Goal: Information Seeking & Learning: Check status

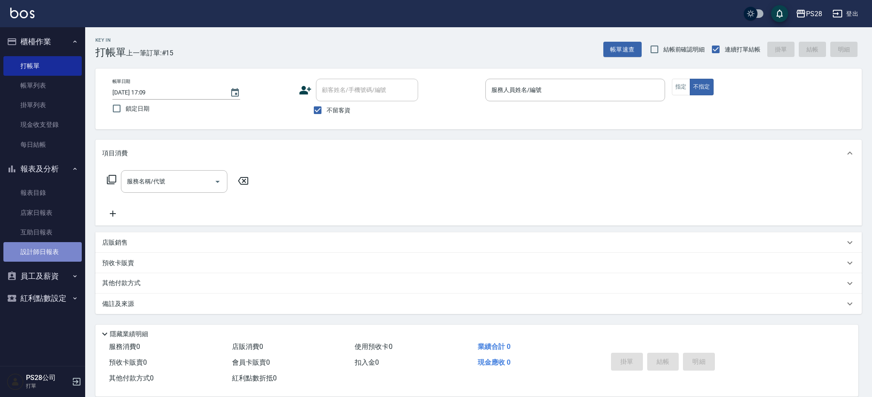
click at [59, 254] on link "設計師日報表" at bounding box center [42, 252] width 78 height 20
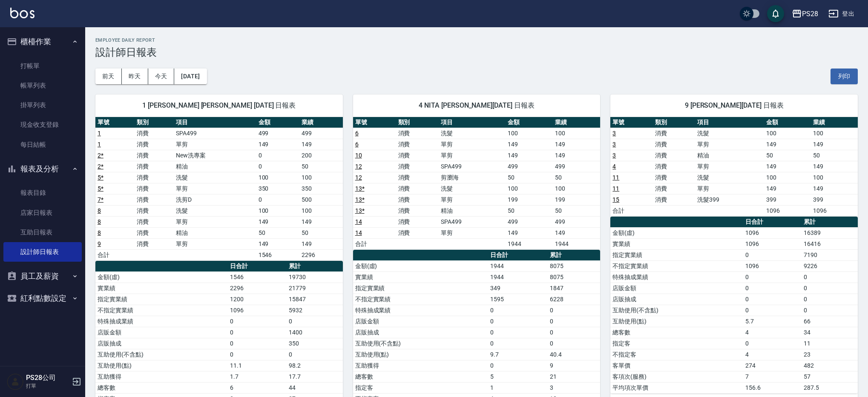
scroll to position [1, 0]
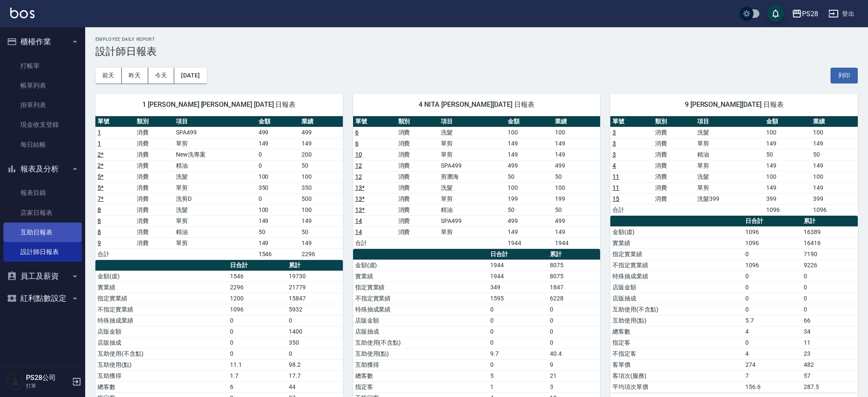
click at [64, 223] on link "互助日報表" at bounding box center [42, 233] width 78 height 20
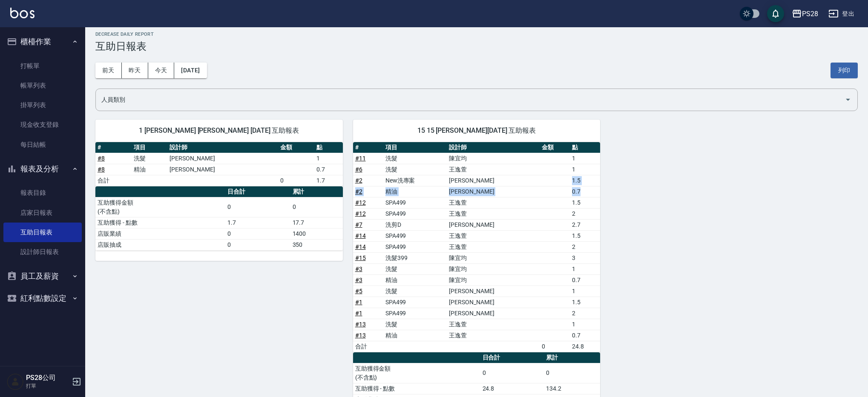
drag, startPoint x: 557, startPoint y: 180, endPoint x: 599, endPoint y: 195, distance: 45.0
click at [599, 195] on tbody "# 11 洗髮 [PERSON_NAME] 1 # 6 洗髮 [PERSON_NAME] 1 # 2 New洗專案 [PERSON_NAME] 1.5 # 2…" at bounding box center [476, 252] width 247 height 199
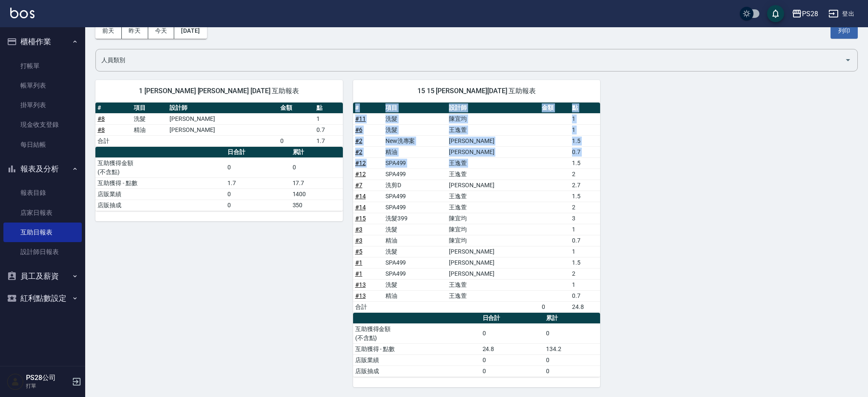
drag, startPoint x: 568, startPoint y: 162, endPoint x: 610, endPoint y: 186, distance: 48.2
click at [610, 186] on div "1 [PERSON_NAME] [PERSON_NAME] [DATE] 互助報表 # 項目 設計師 金額 點 # 8 洗髮 [PERSON_NAME] 1 …" at bounding box center [471, 229] width 773 height 318
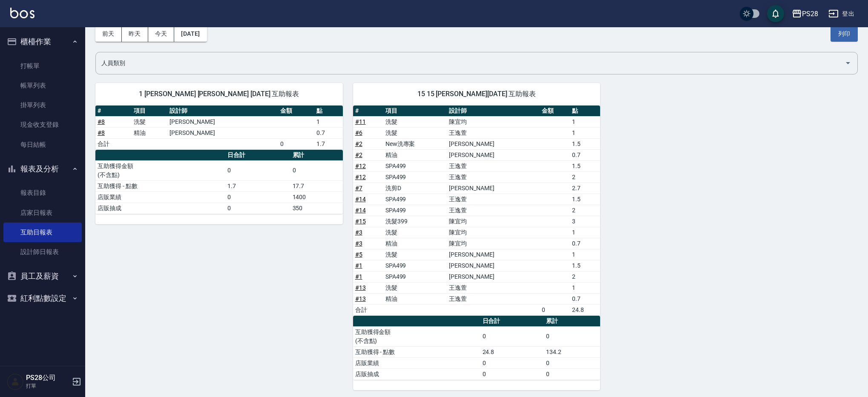
click at [634, 198] on div "1 [PERSON_NAME] [PERSON_NAME] [DATE] 互助報表 # 項目 設計師 金額 點 # 8 洗髮 [PERSON_NAME] 1 …" at bounding box center [471, 232] width 773 height 318
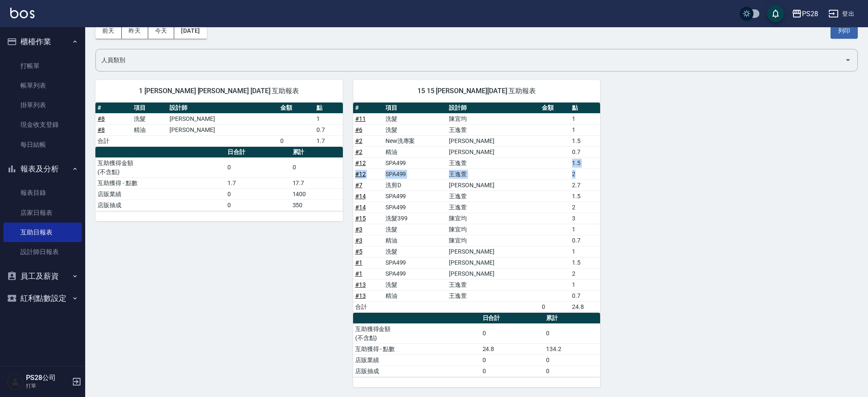
drag, startPoint x: 565, startPoint y: 161, endPoint x: 583, endPoint y: 176, distance: 23.0
click at [583, 176] on tbody "# 11 洗髮 [PERSON_NAME] 1 # 6 洗髮 [PERSON_NAME] 1 # 2 New洗專案 [PERSON_NAME] 1.5 # 2…" at bounding box center [476, 212] width 247 height 199
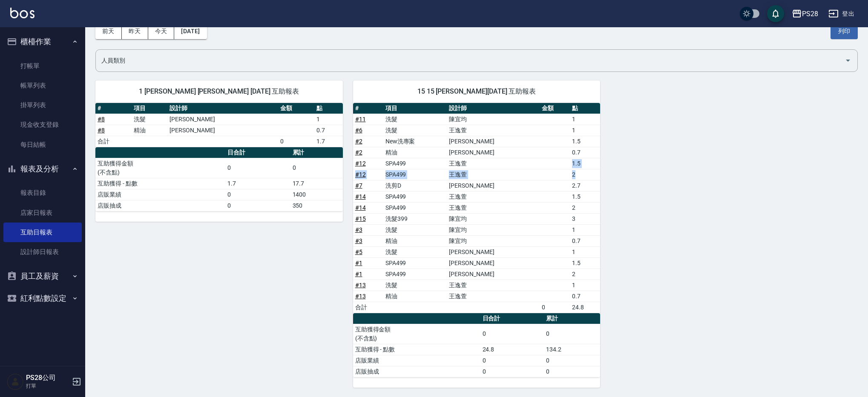
scroll to position [44, 0]
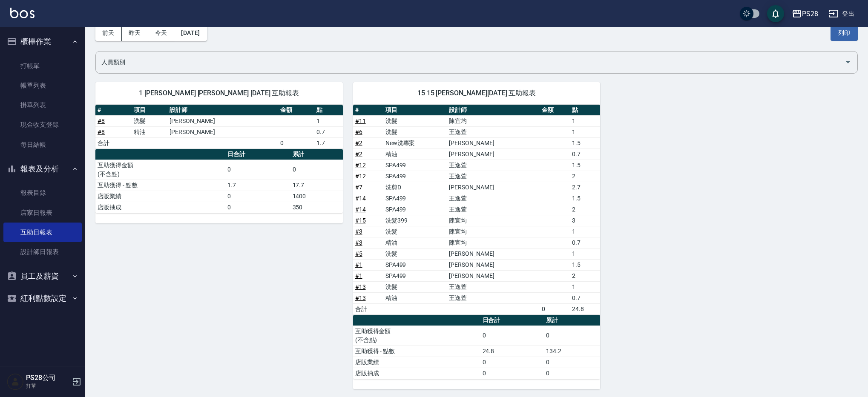
click at [625, 210] on div "1 [PERSON_NAME] [PERSON_NAME] [DATE] 互助報表 # 項目 設計師 金額 點 # 8 洗髮 [PERSON_NAME] 1 …" at bounding box center [471, 231] width 773 height 318
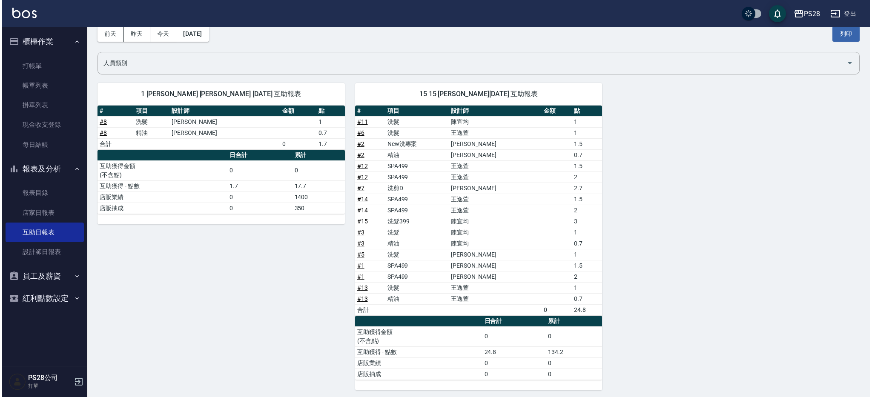
scroll to position [41, 0]
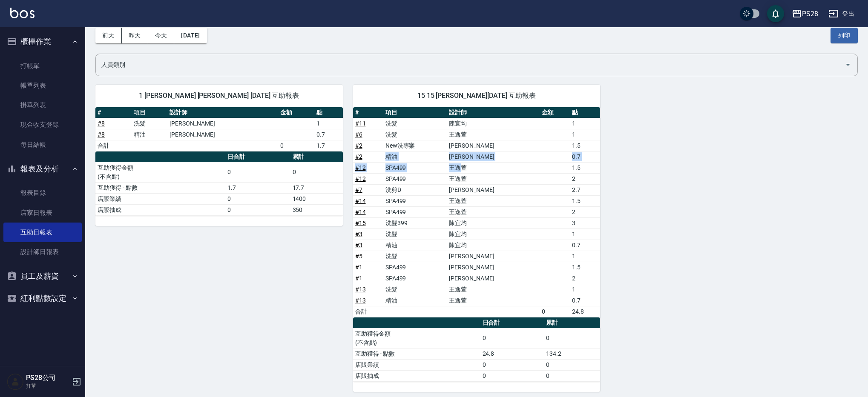
drag, startPoint x: 388, startPoint y: 161, endPoint x: 484, endPoint y: 164, distance: 96.3
click at [484, 164] on tbody "# 11 洗髮 [PERSON_NAME] 1 # 6 洗髮 [PERSON_NAME] 1 # 2 New洗專案 [PERSON_NAME] 1.5 # 2…" at bounding box center [476, 217] width 247 height 199
drag, startPoint x: 392, startPoint y: 243, endPoint x: 432, endPoint y: 247, distance: 40.2
click at [432, 247] on td "精油" at bounding box center [414, 245] width 63 height 11
drag, startPoint x: 395, startPoint y: 299, endPoint x: 538, endPoint y: 314, distance: 143.9
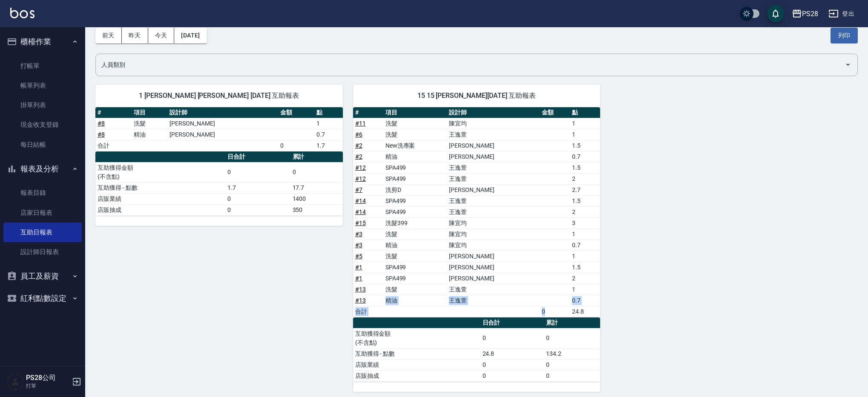
click at [538, 314] on tbody "# 11 洗髮 [PERSON_NAME] 1 # 6 洗髮 [PERSON_NAME] 1 # 2 New洗專案 [PERSON_NAME] 1.5 # 2…" at bounding box center [476, 217] width 247 height 199
click at [189, 37] on button "[DATE]" at bounding box center [190, 36] width 32 height 16
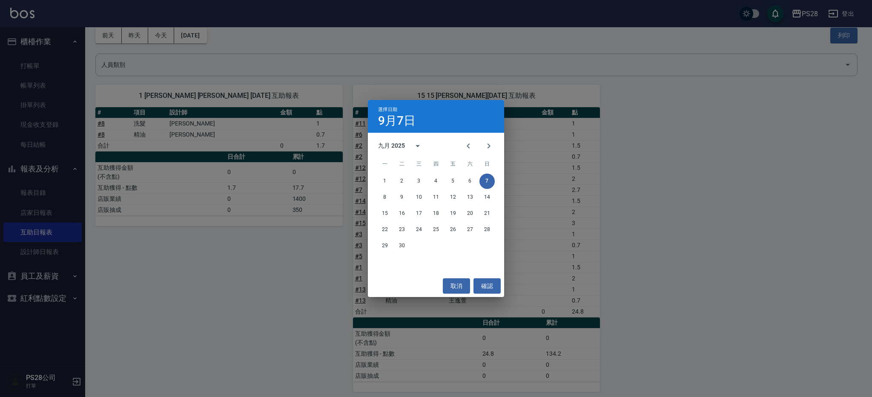
click at [550, 191] on div "選擇日期 [DATE] 九月 2025 一 二 三 四 五 六 日 1 2 3 4 5 6 7 8 9 10 11 12 13 14 15 16 17 18 …" at bounding box center [436, 198] width 872 height 397
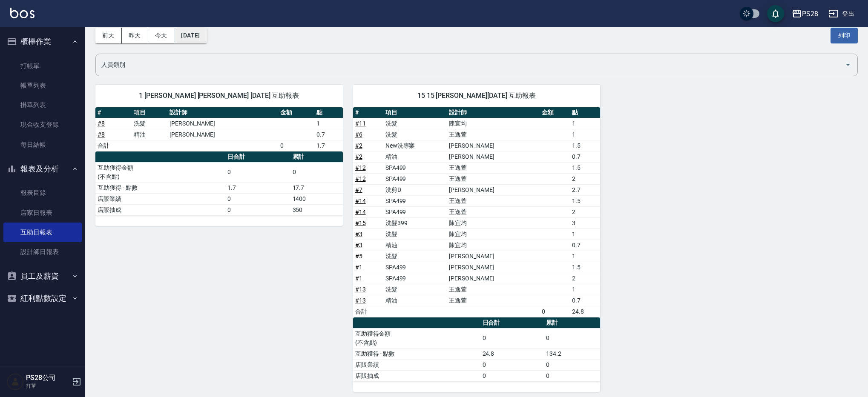
click at [195, 40] on button "[DATE]" at bounding box center [190, 36] width 32 height 16
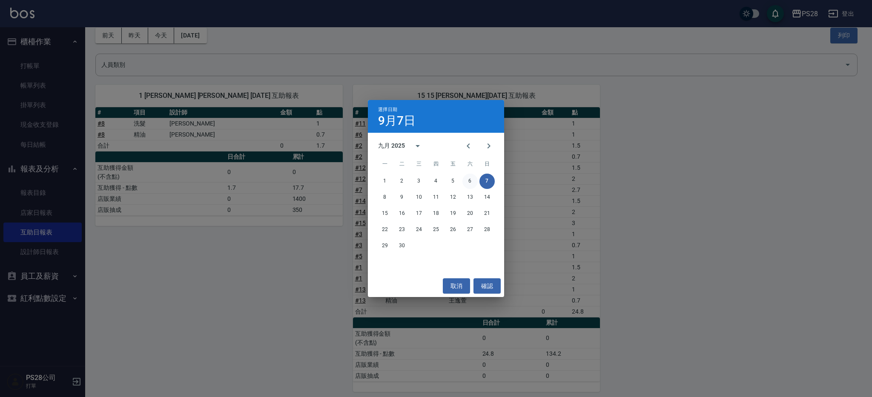
click at [471, 181] on button "6" at bounding box center [470, 181] width 15 height 15
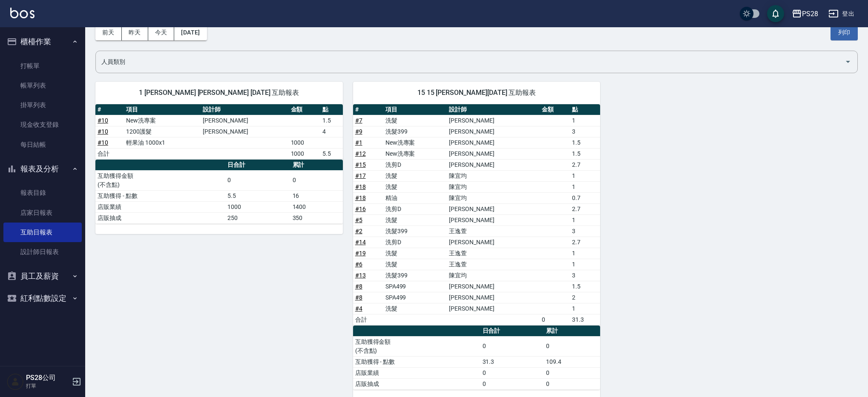
scroll to position [57, 0]
